Goal: Task Accomplishment & Management: Complete application form

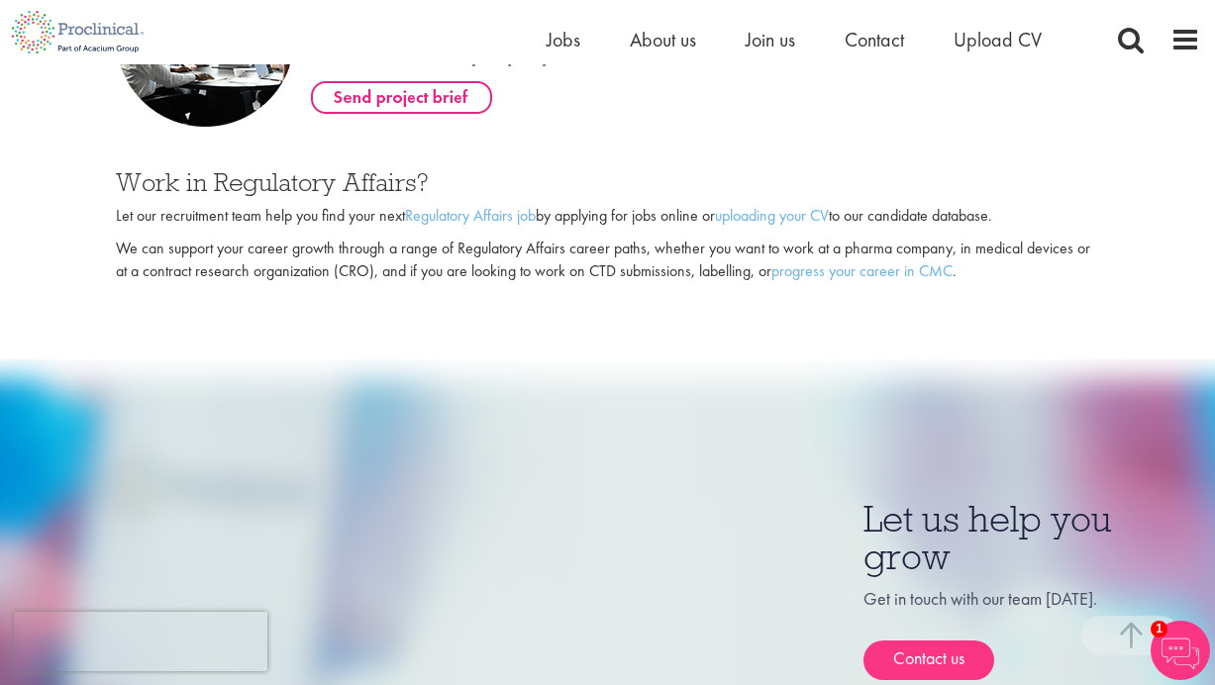
scroll to position [1323, 0]
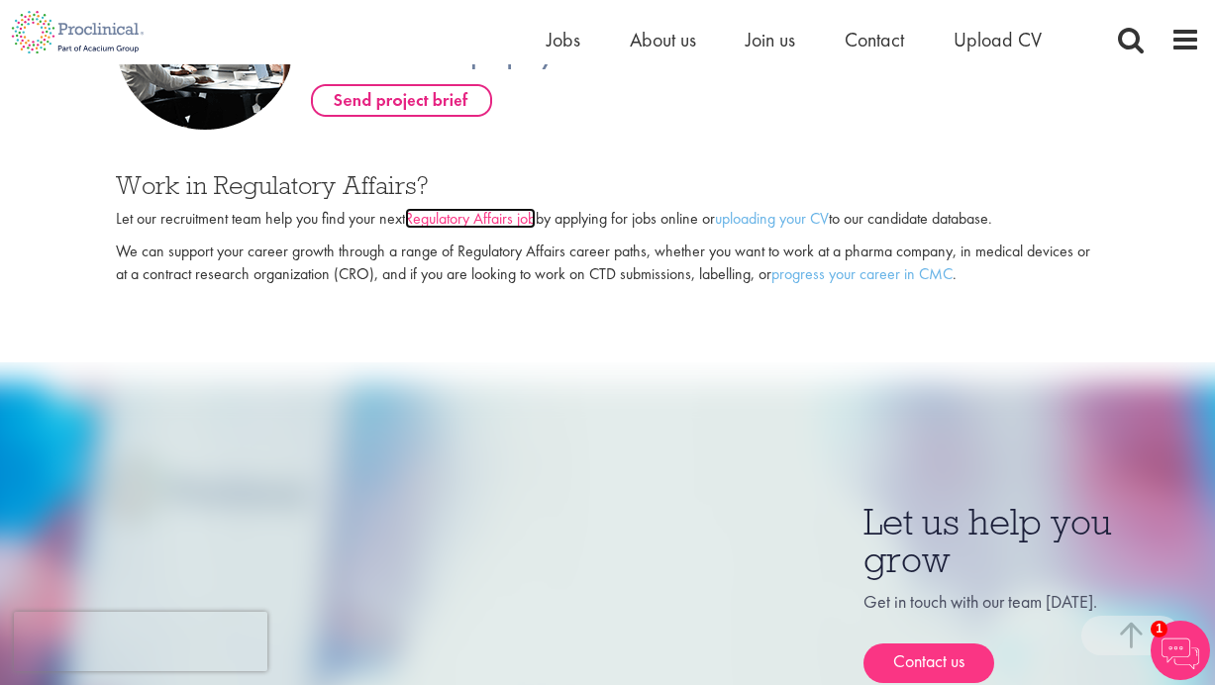
click at [523, 208] on link "Regulatory Affairs job" at bounding box center [470, 218] width 131 height 21
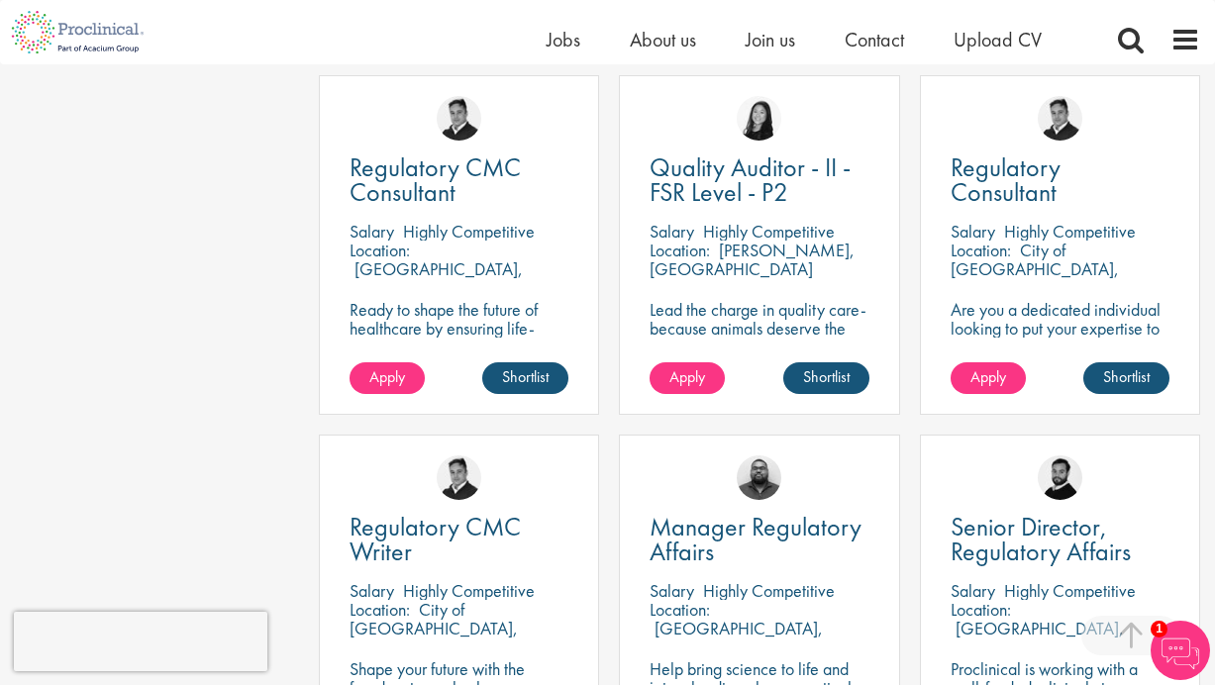
scroll to position [780, 0]
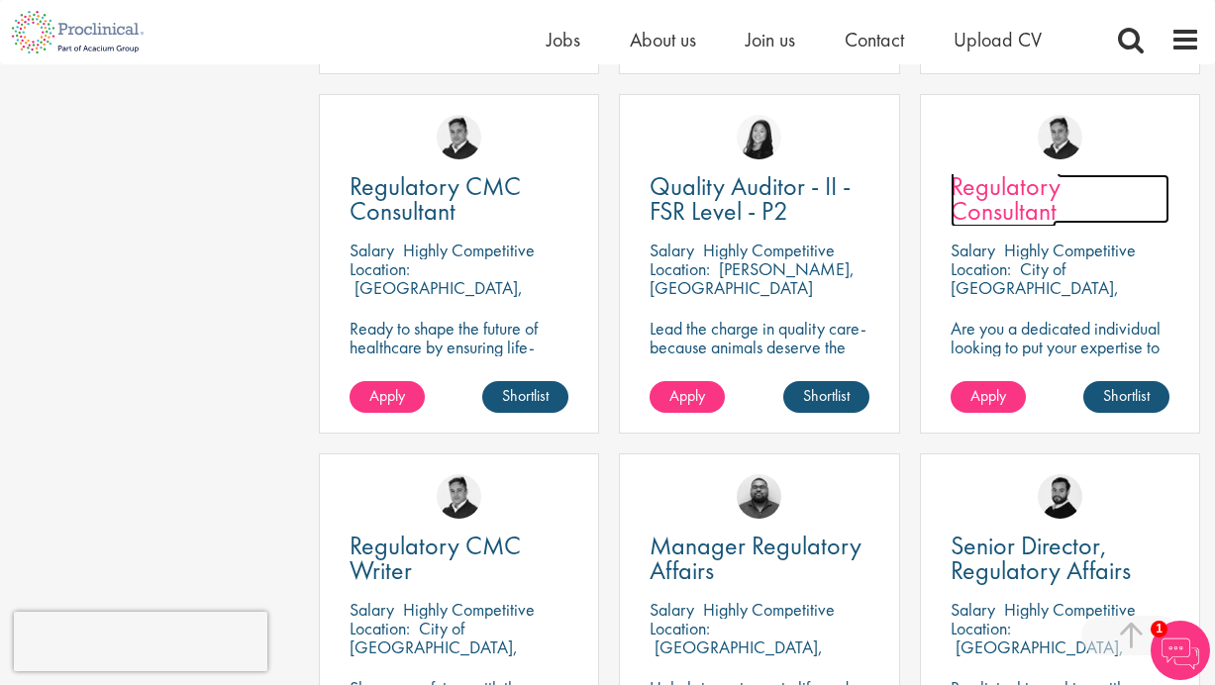
click at [997, 197] on span "Regulatory Consultant" at bounding box center [1006, 198] width 110 height 58
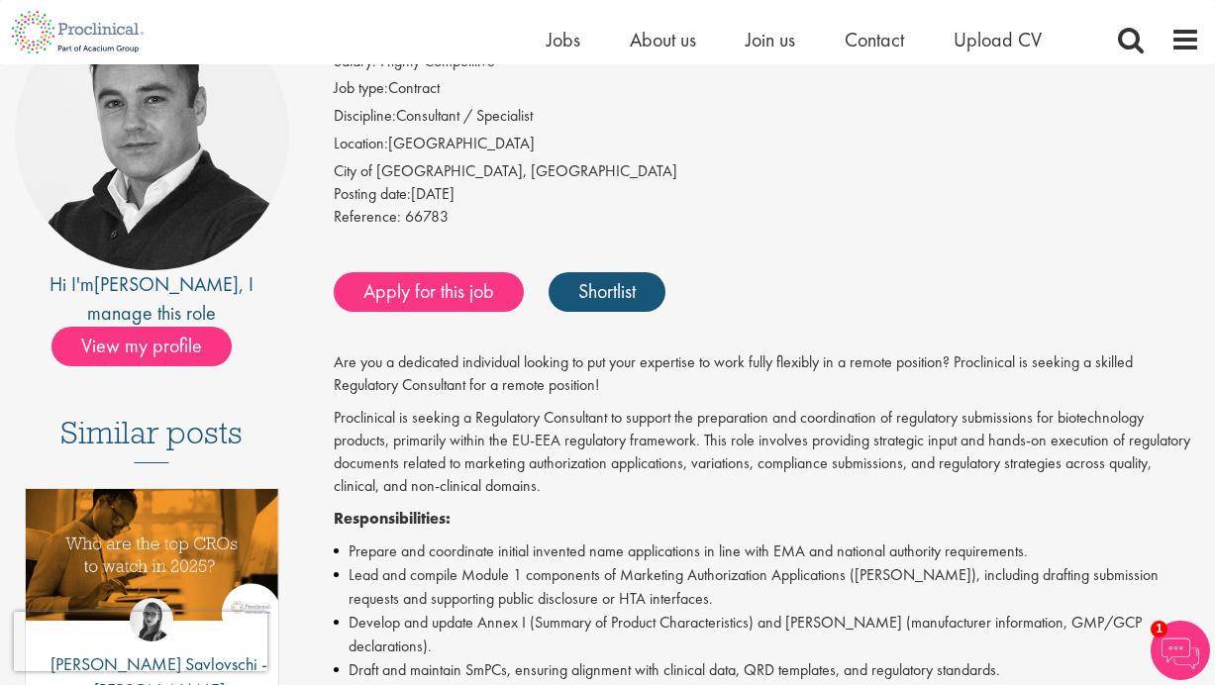
scroll to position [251, 0]
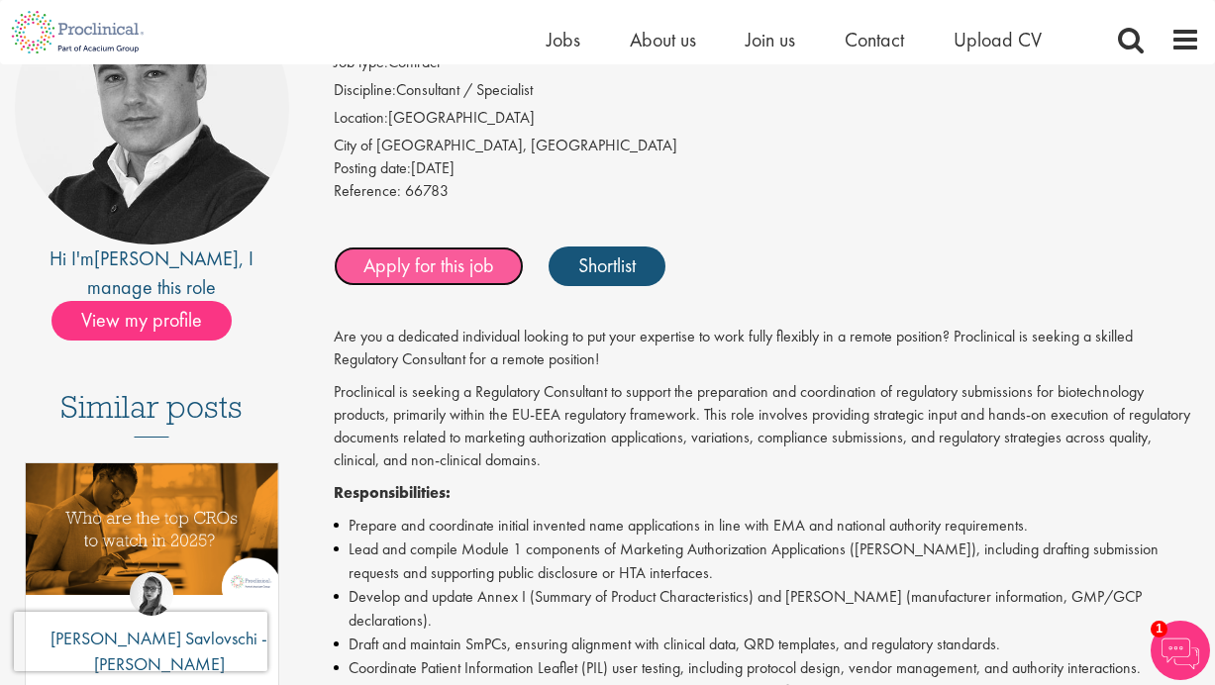
click at [454, 273] on link "Apply for this job" at bounding box center [429, 267] width 190 height 40
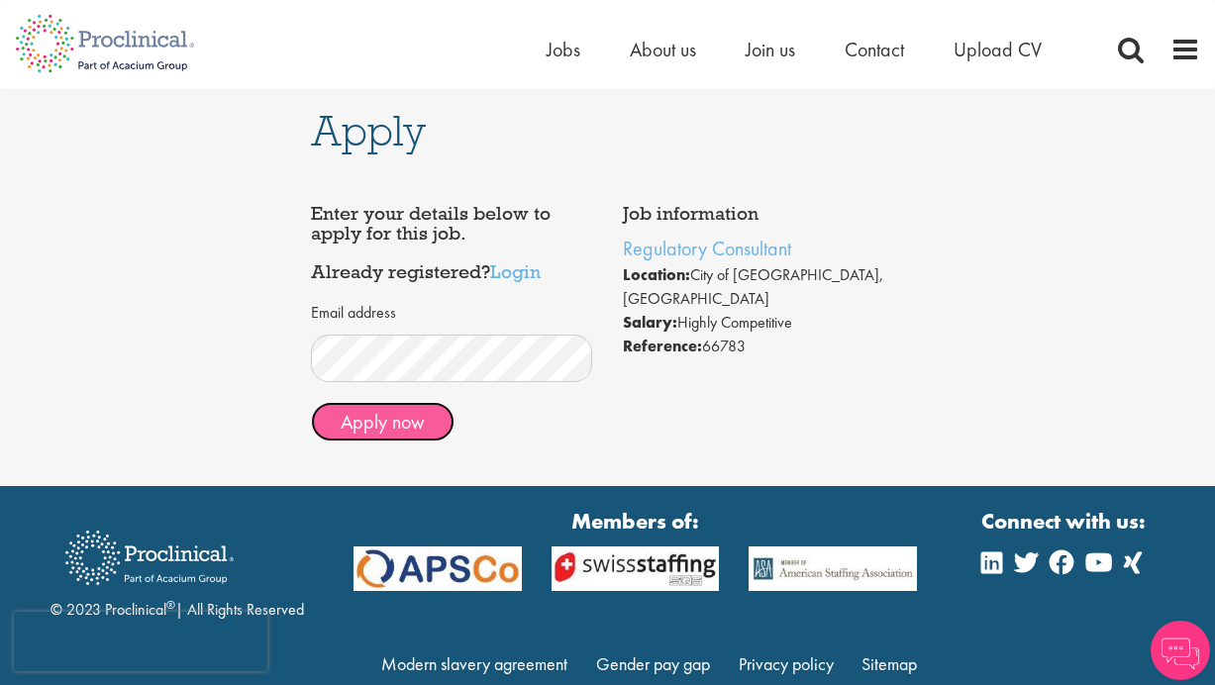
click at [427, 424] on button "Apply now" at bounding box center [383, 422] width 144 height 40
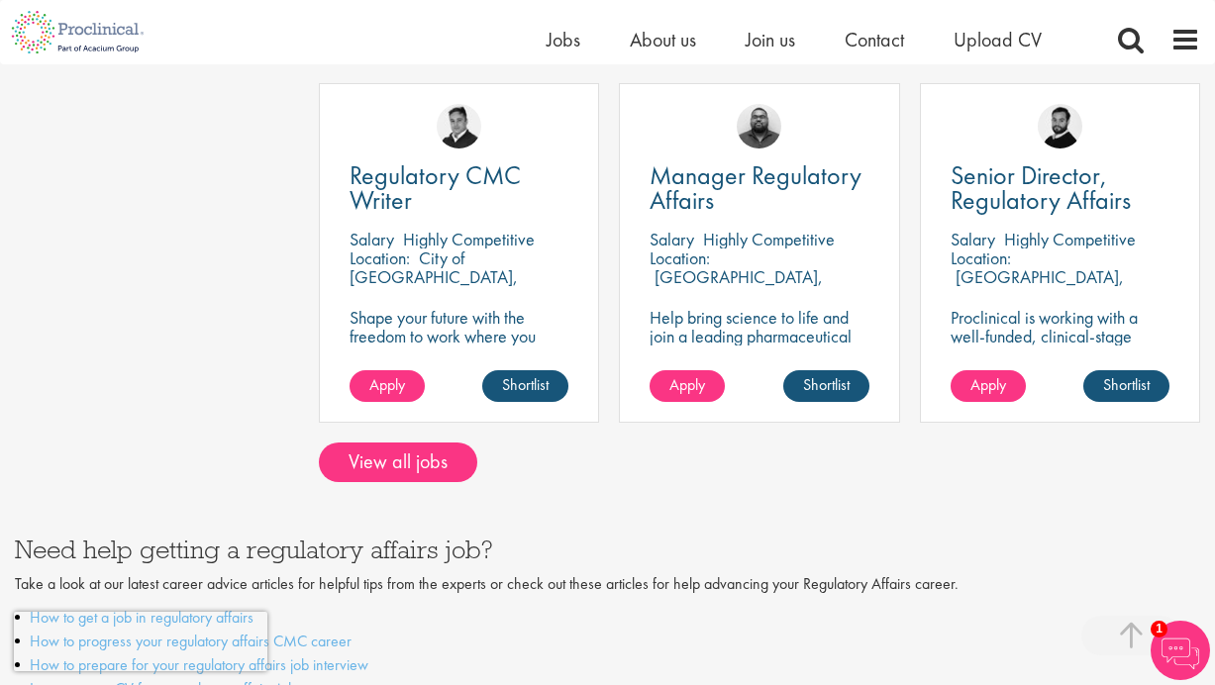
scroll to position [1157, 0]
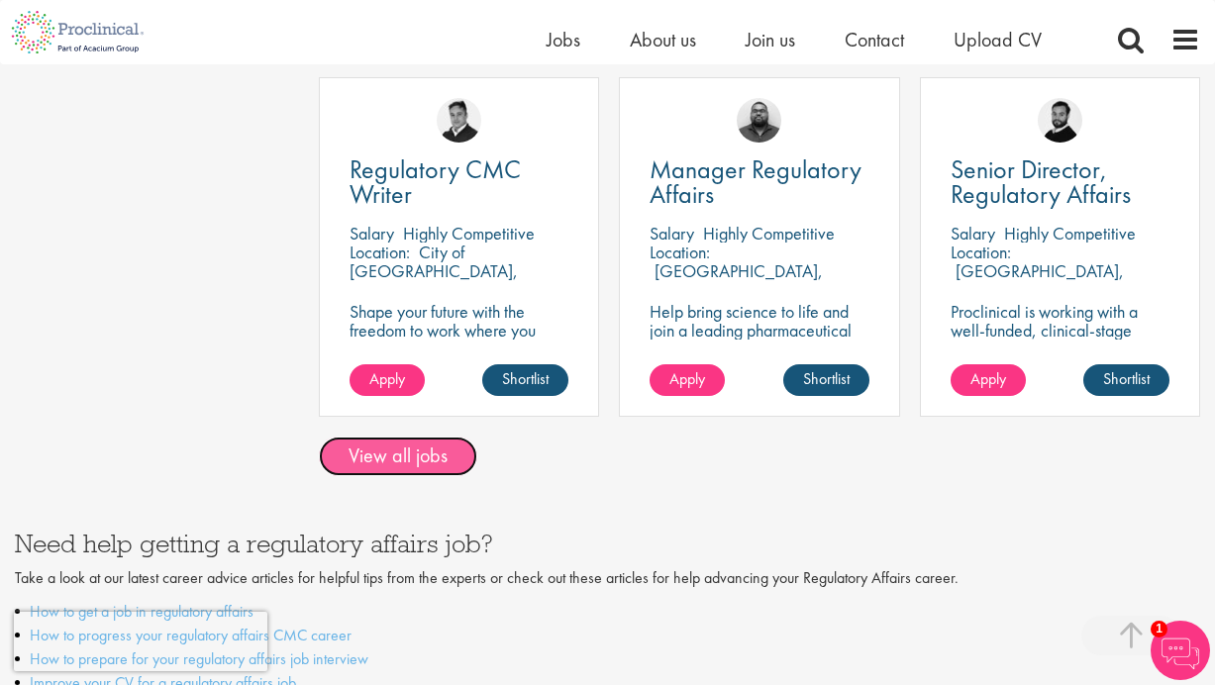
click at [407, 463] on link "View all jobs" at bounding box center [398, 457] width 158 height 40
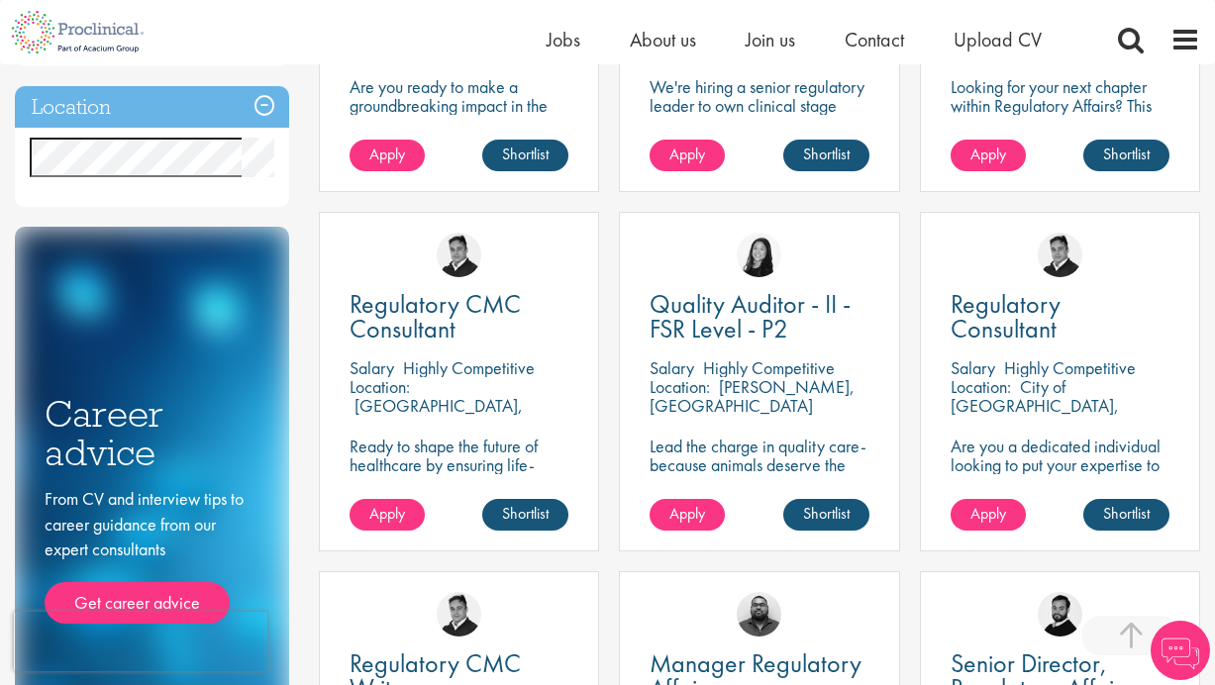
scroll to position [585, 0]
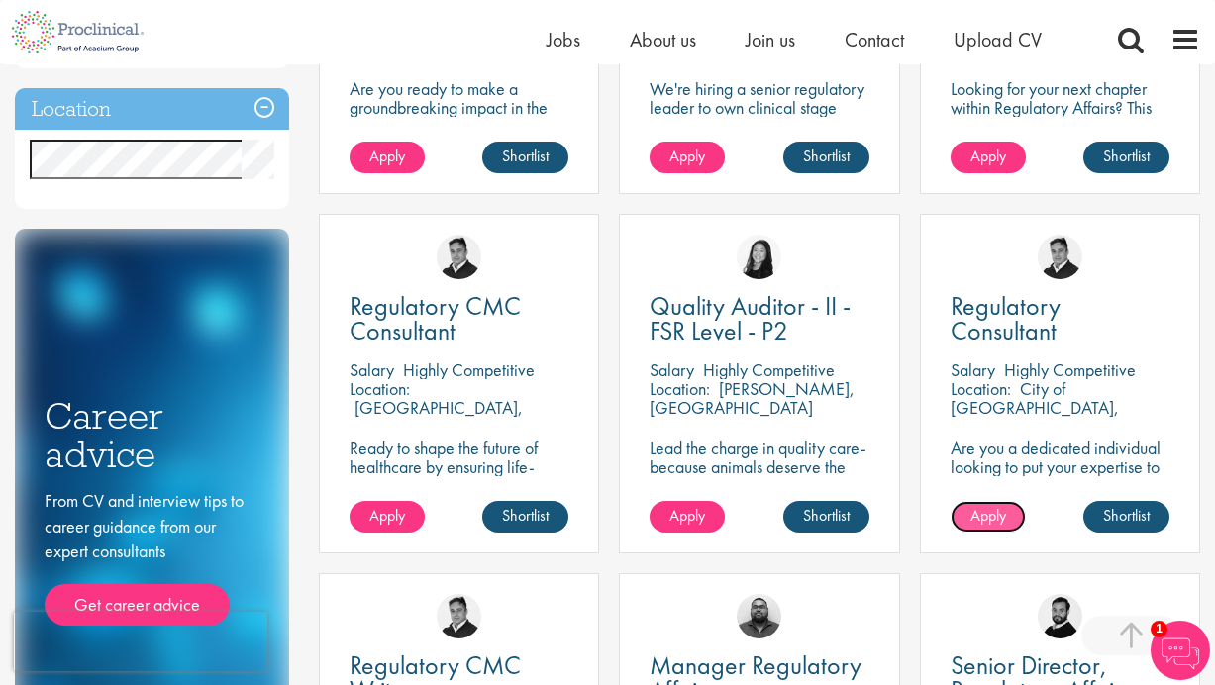
click at [983, 527] on link "Apply" at bounding box center [988, 517] width 75 height 32
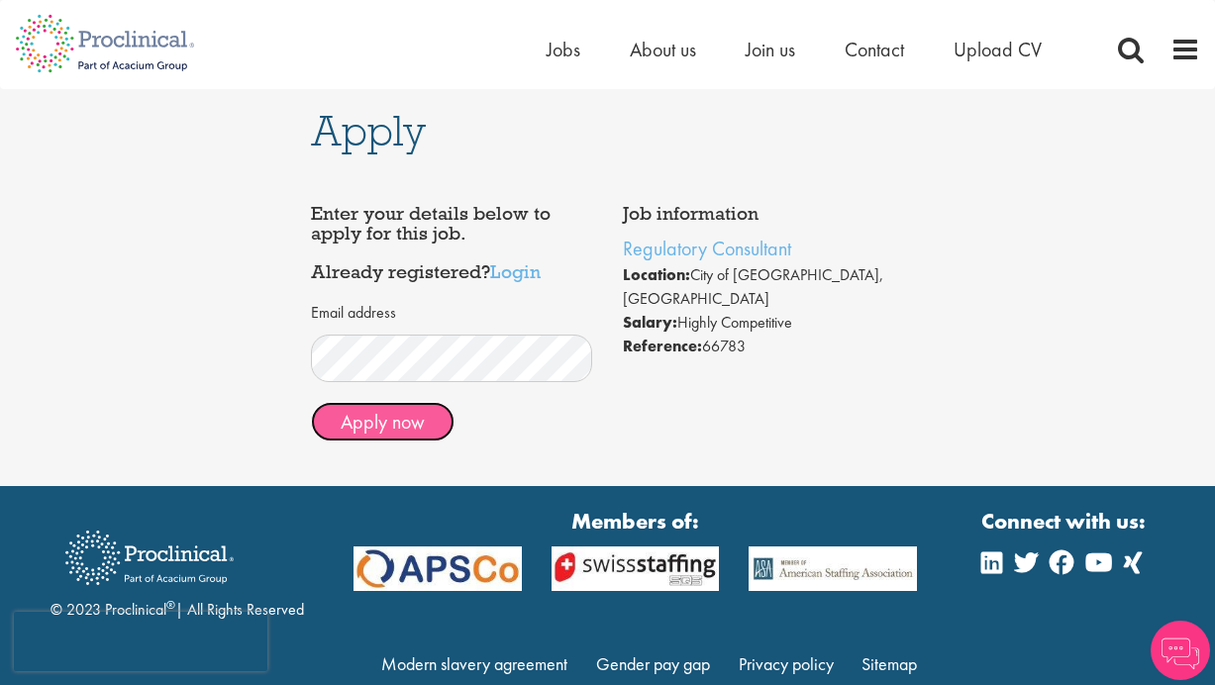
click at [396, 419] on button "Apply now" at bounding box center [383, 422] width 144 height 40
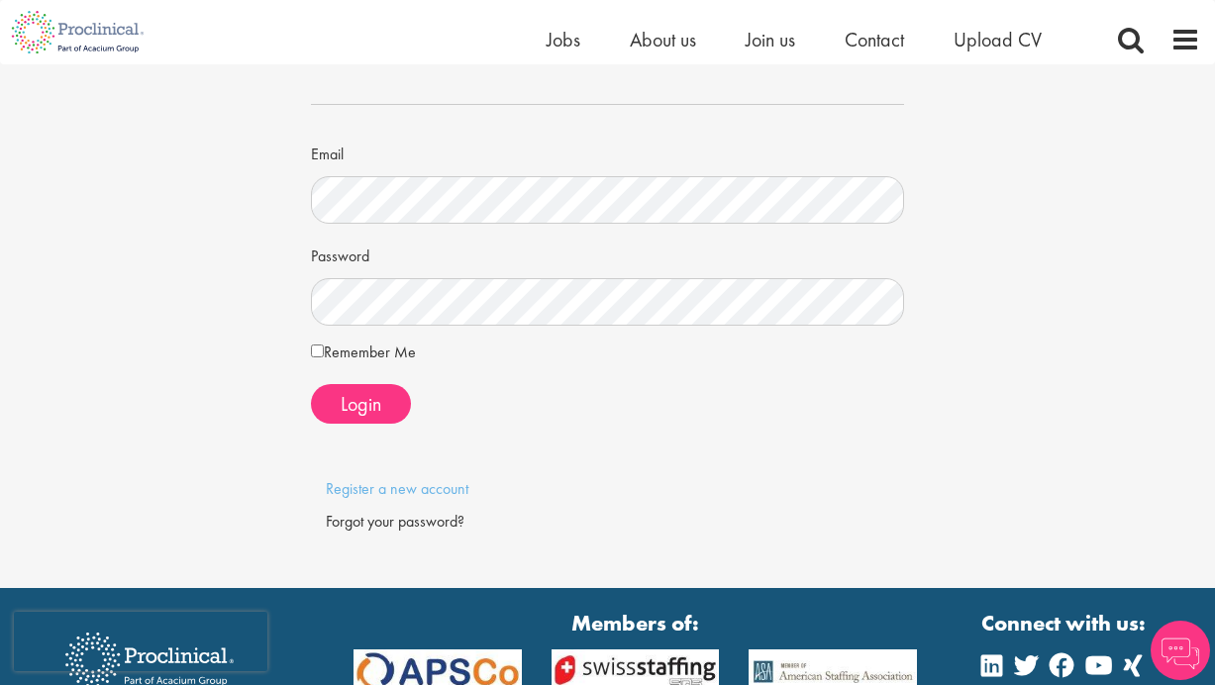
scroll to position [101, 0]
click at [426, 491] on link "Register a new account" at bounding box center [397, 488] width 143 height 21
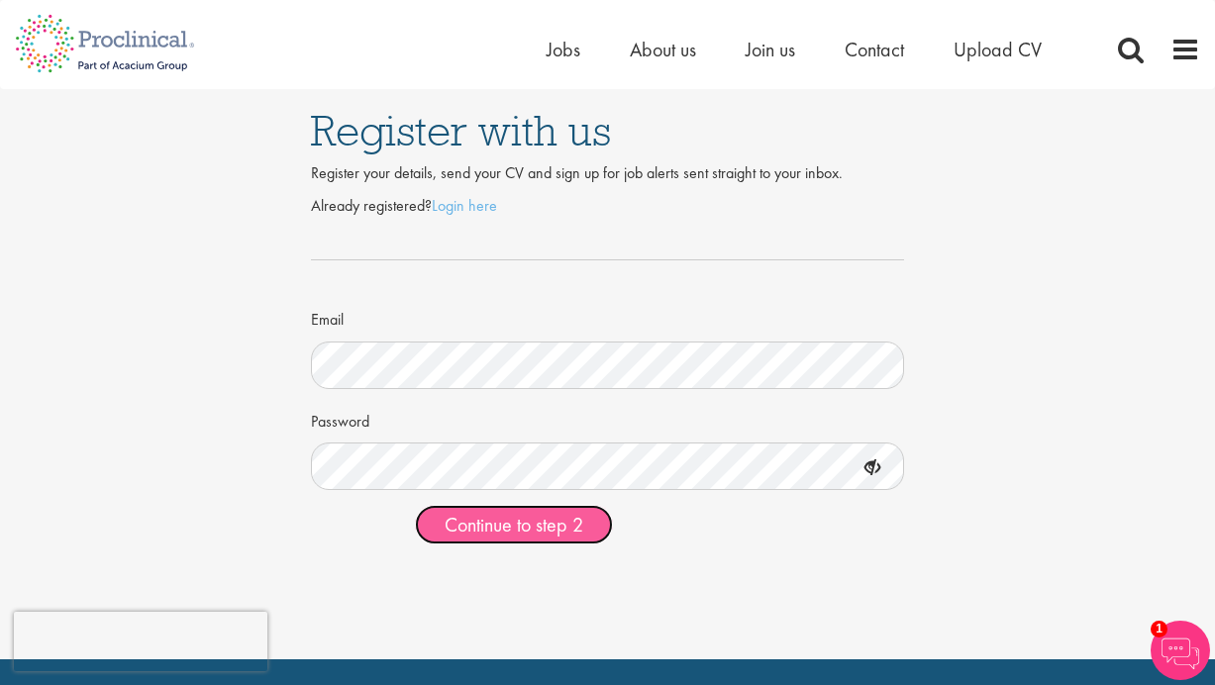
click at [527, 524] on span "Continue to step 2" at bounding box center [514, 525] width 139 height 26
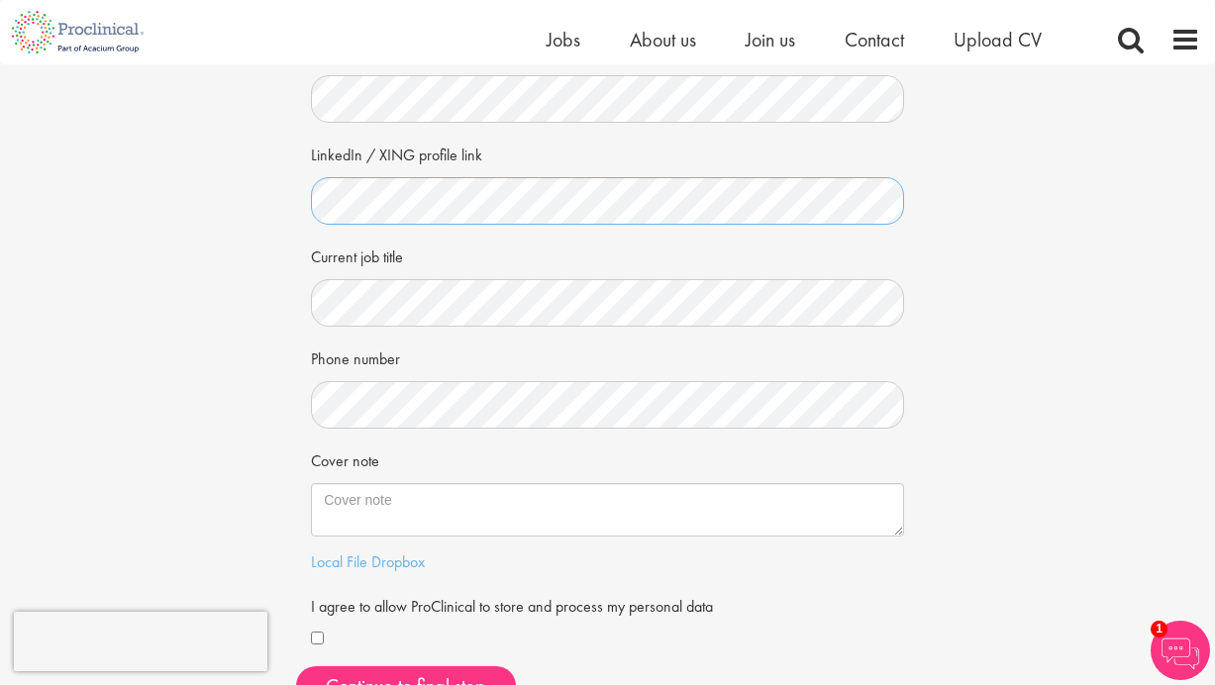
scroll to position [261, 0]
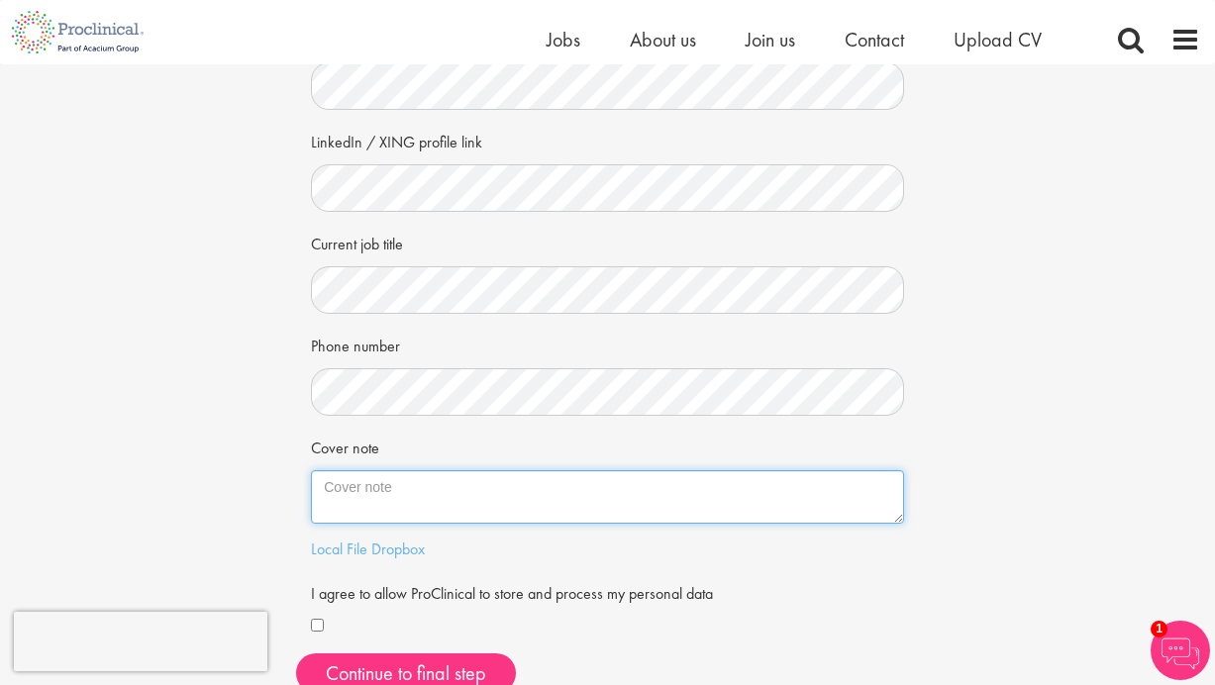
click at [440, 498] on textarea "Cover note" at bounding box center [607, 496] width 593 height 53
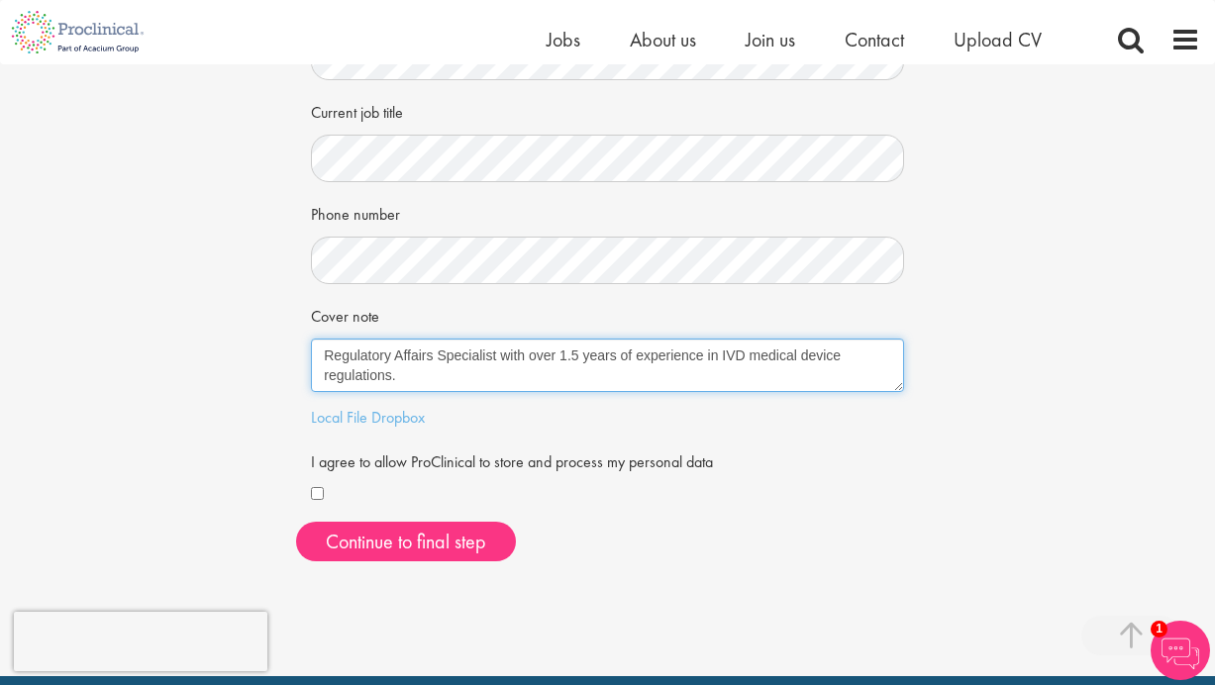
scroll to position [400, 0]
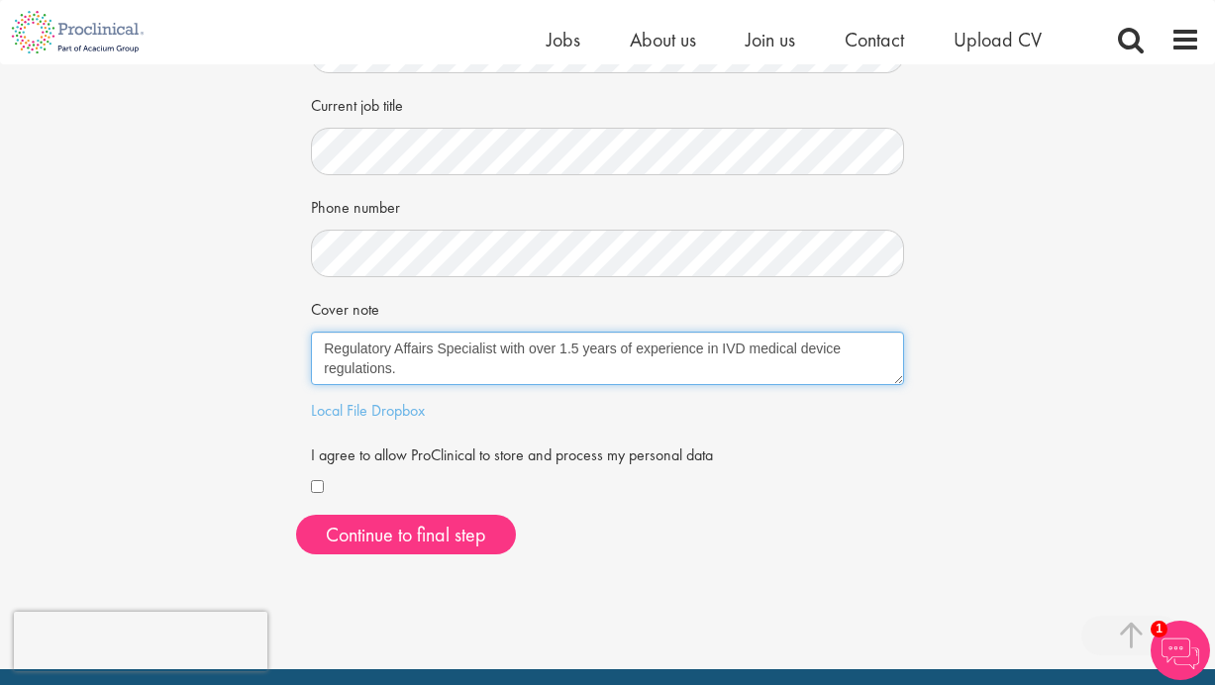
type textarea "Regulatory Affairs Specialist with over 1.5 years of experience in IVD medical …"
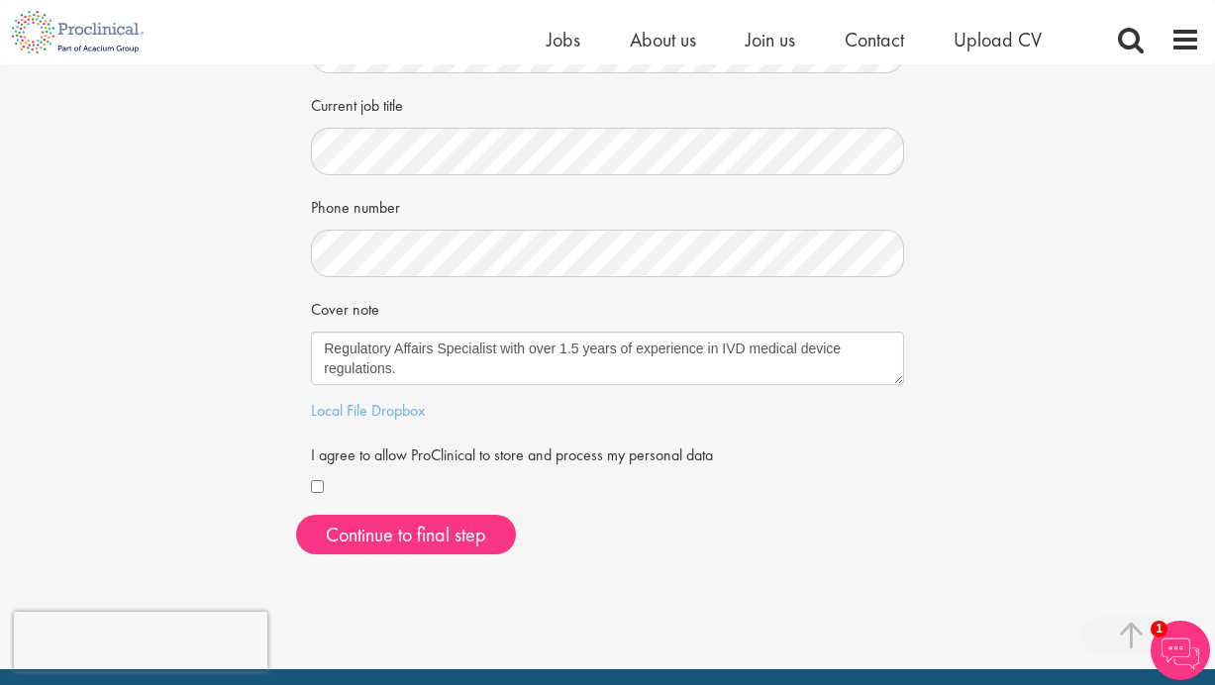
click at [324, 493] on div at bounding box center [607, 488] width 593 height 24
click at [383, 532] on button "Continue to final step" at bounding box center [406, 535] width 220 height 40
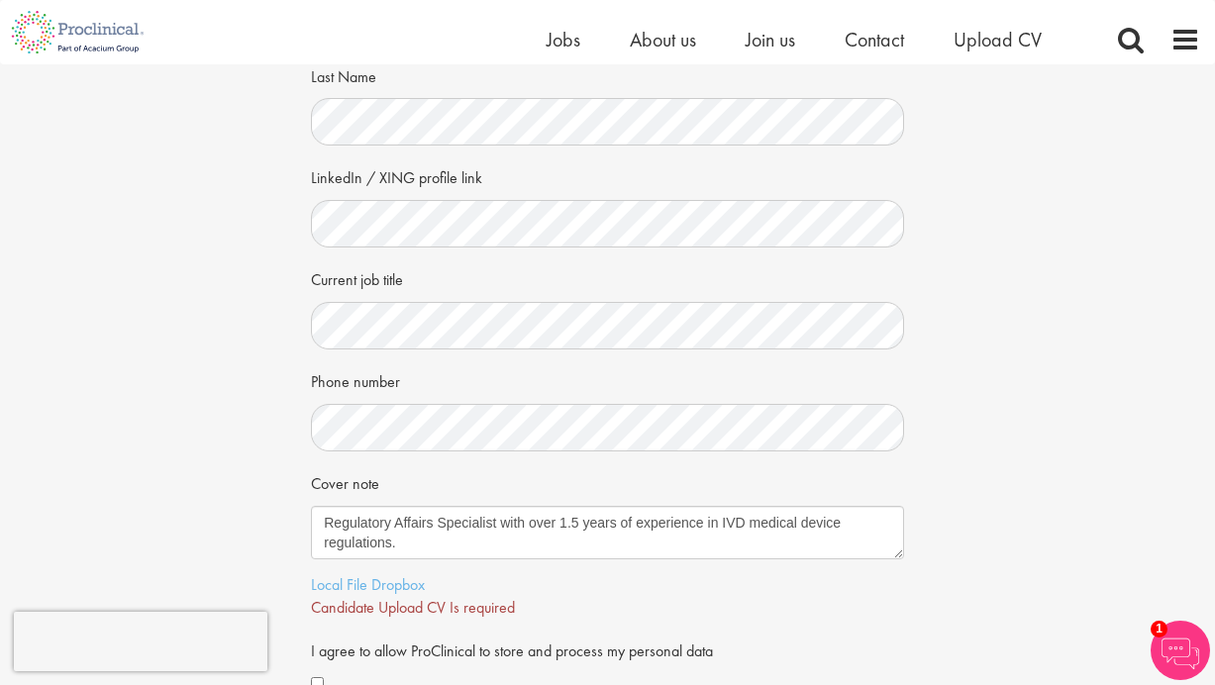
scroll to position [297, 0]
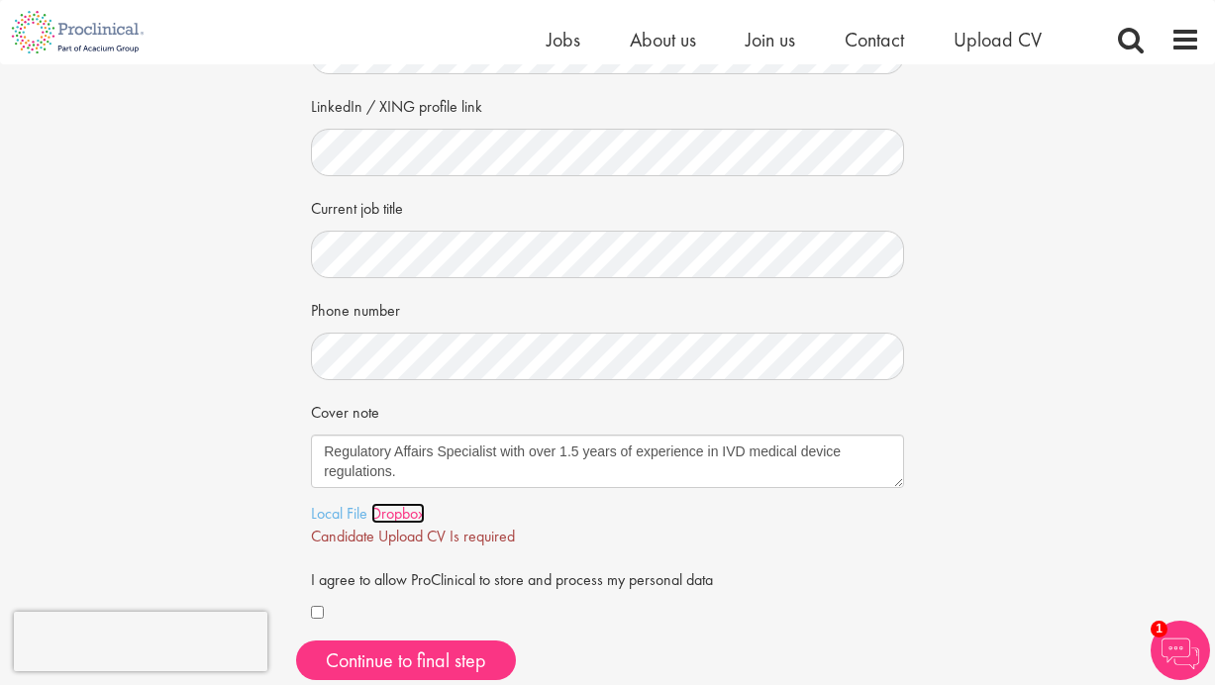
click at [391, 513] on link "Dropbox" at bounding box center [397, 513] width 53 height 21
click at [335, 510] on link "Local File" at bounding box center [339, 513] width 56 height 21
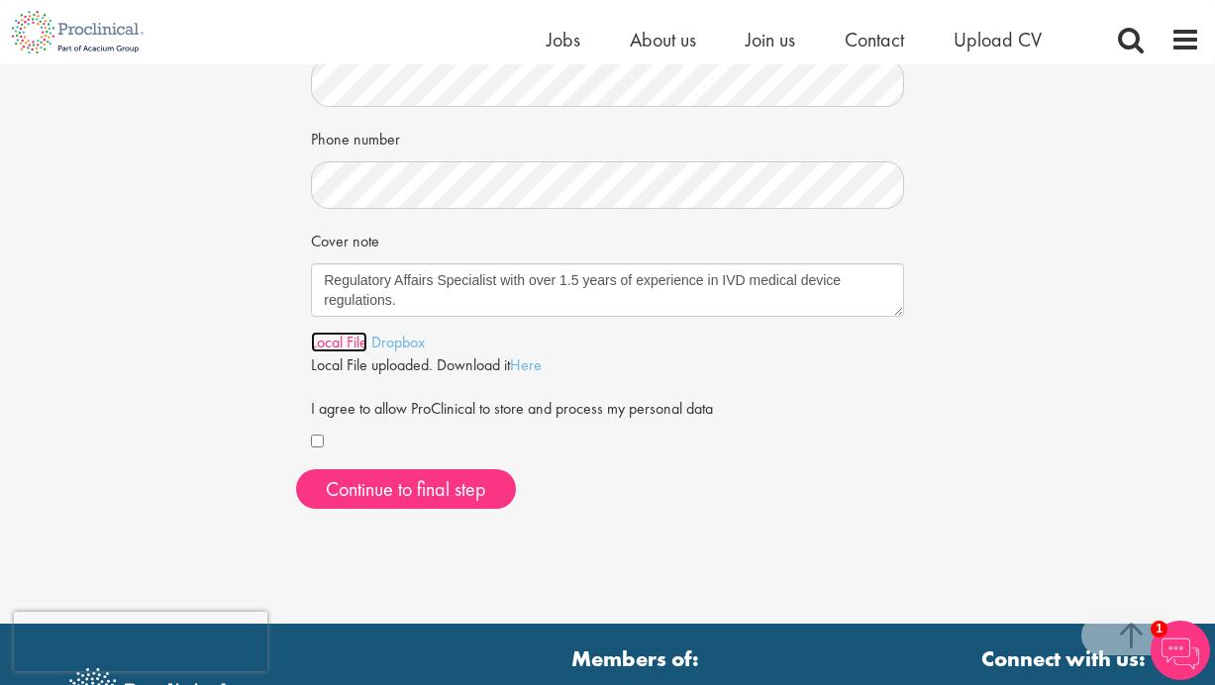
scroll to position [475, 0]
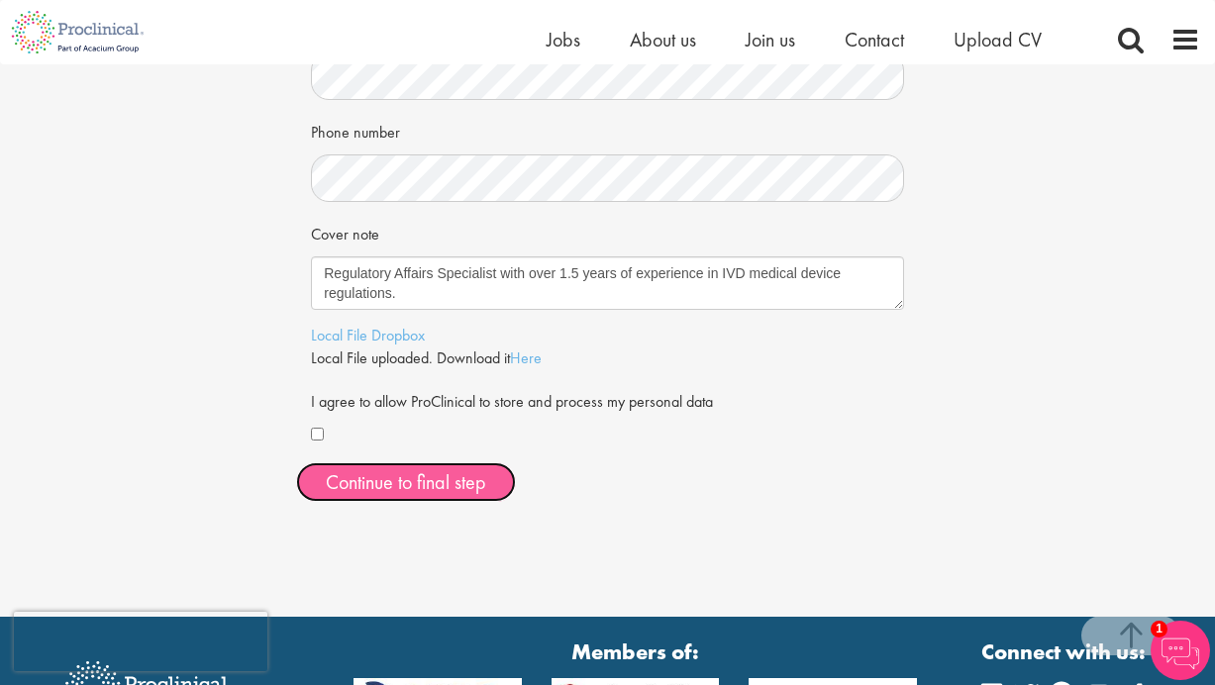
click at [458, 482] on span "Continue to final step" at bounding box center [406, 482] width 160 height 26
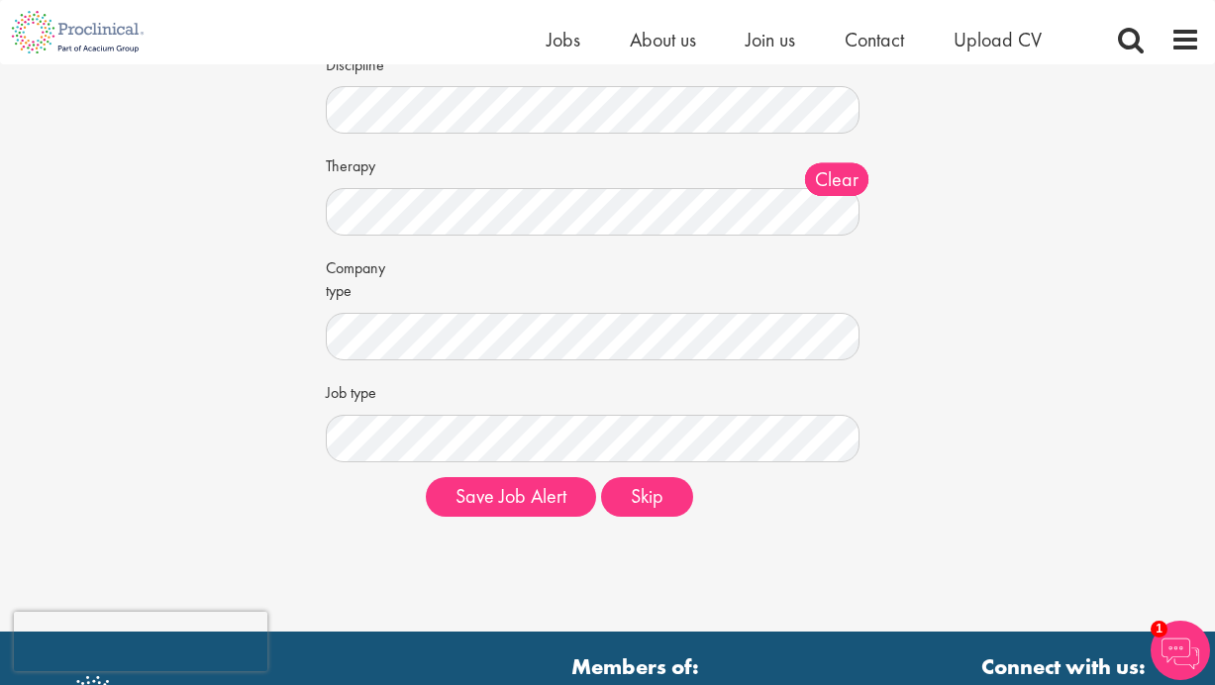
scroll to position [272, 0]
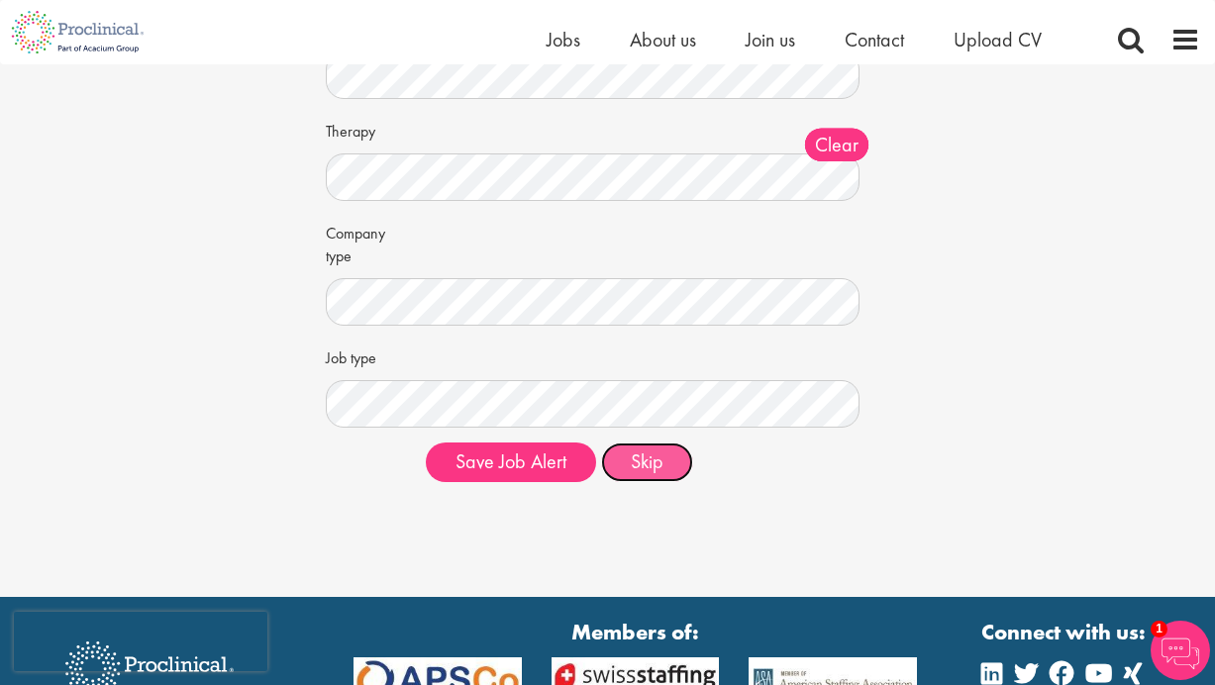
click at [644, 471] on button "Skip" at bounding box center [647, 463] width 92 height 40
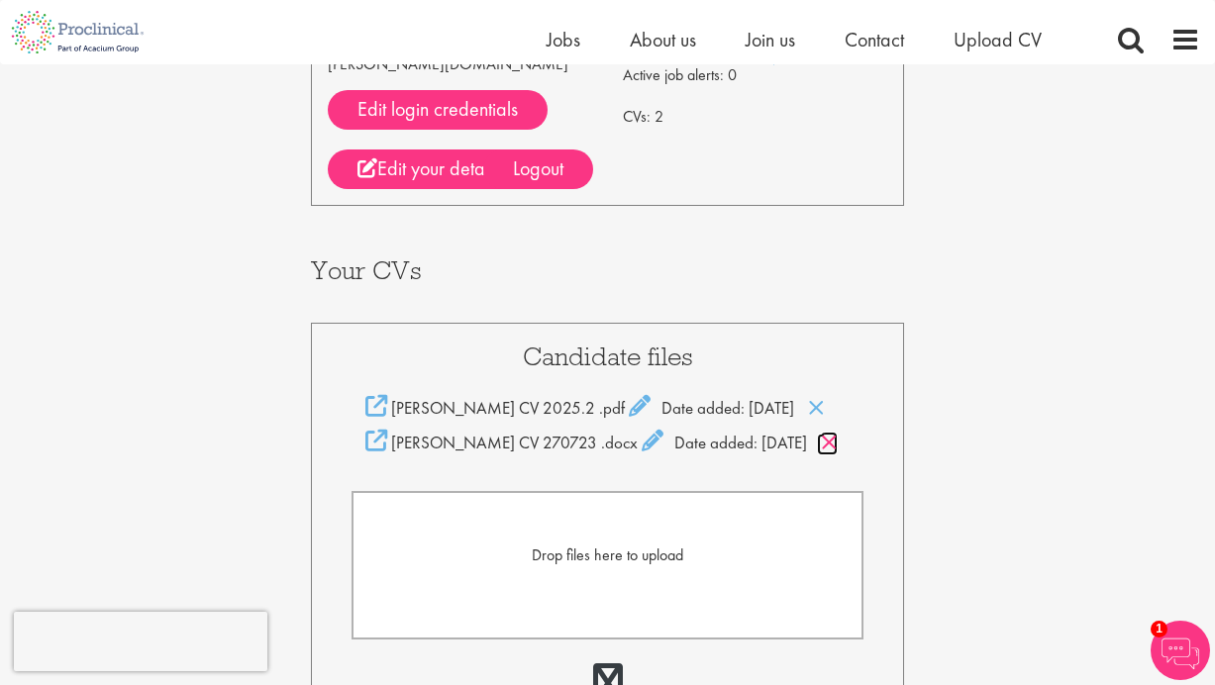
click at [822, 432] on icon at bounding box center [829, 443] width 17 height 22
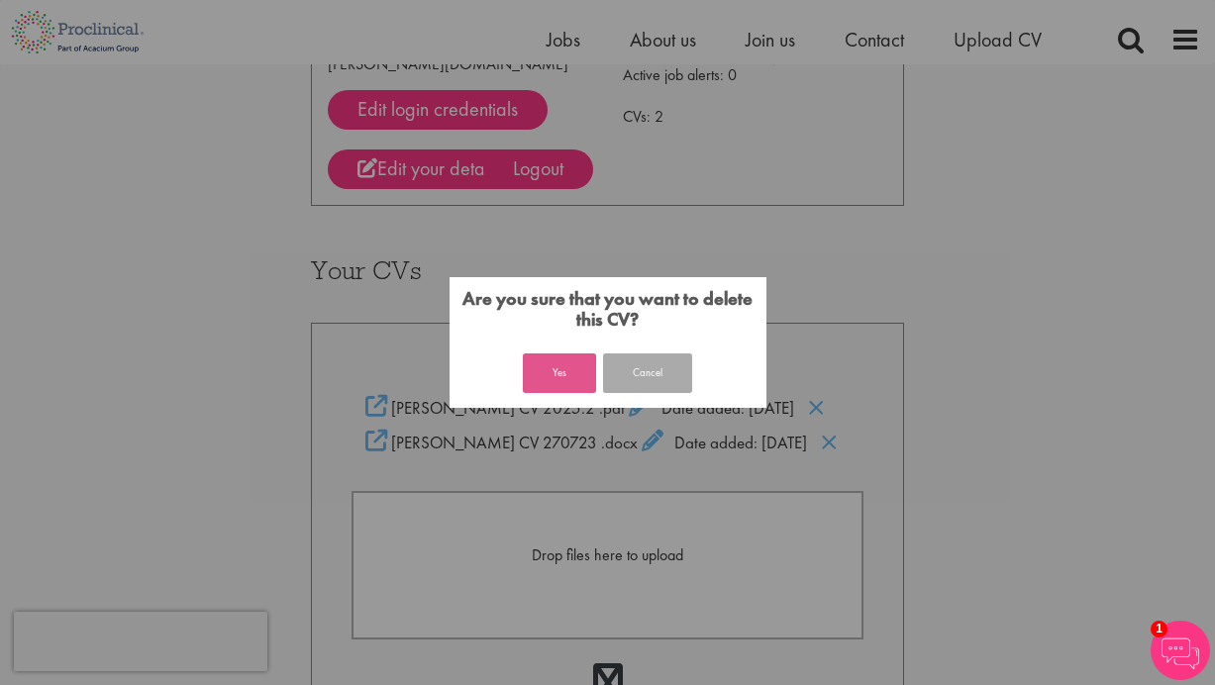
click at [572, 370] on button "Yes" at bounding box center [559, 374] width 73 height 40
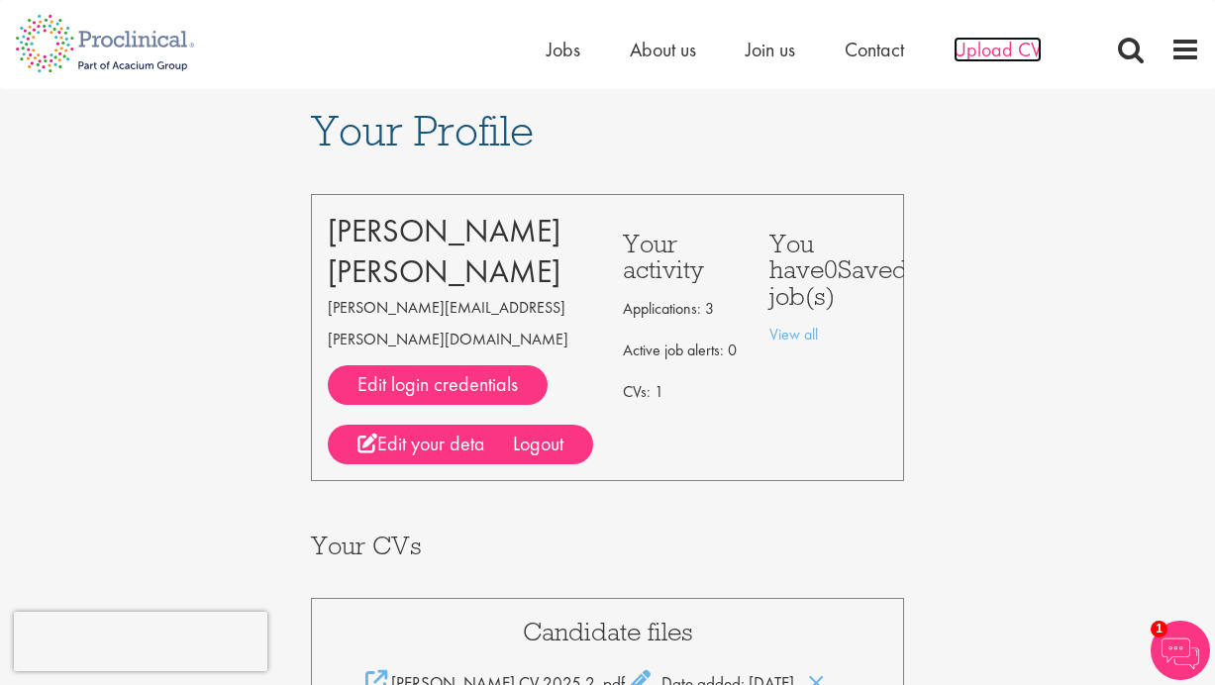
click at [980, 43] on span "Upload CV" at bounding box center [998, 50] width 88 height 26
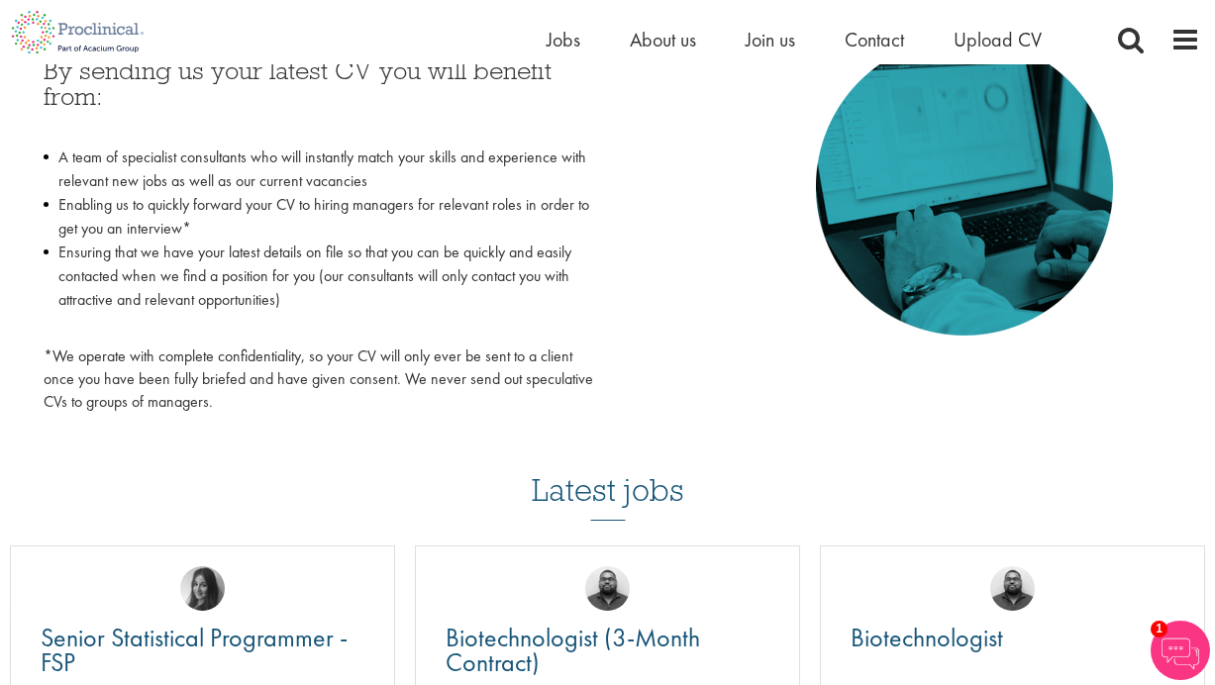
scroll to position [941, 0]
